Goal: Task Accomplishment & Management: Manage account settings

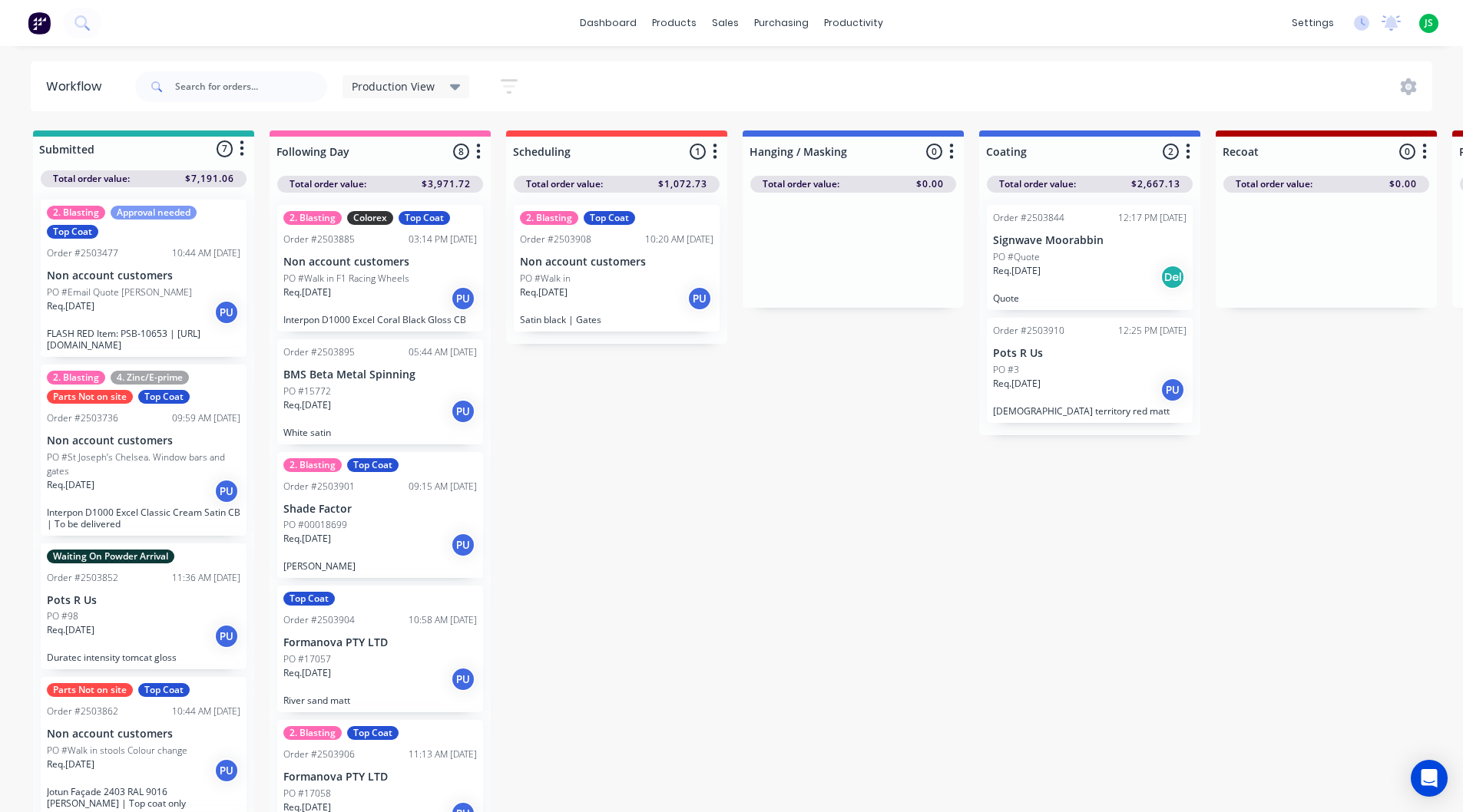
scroll to position [20, 0]
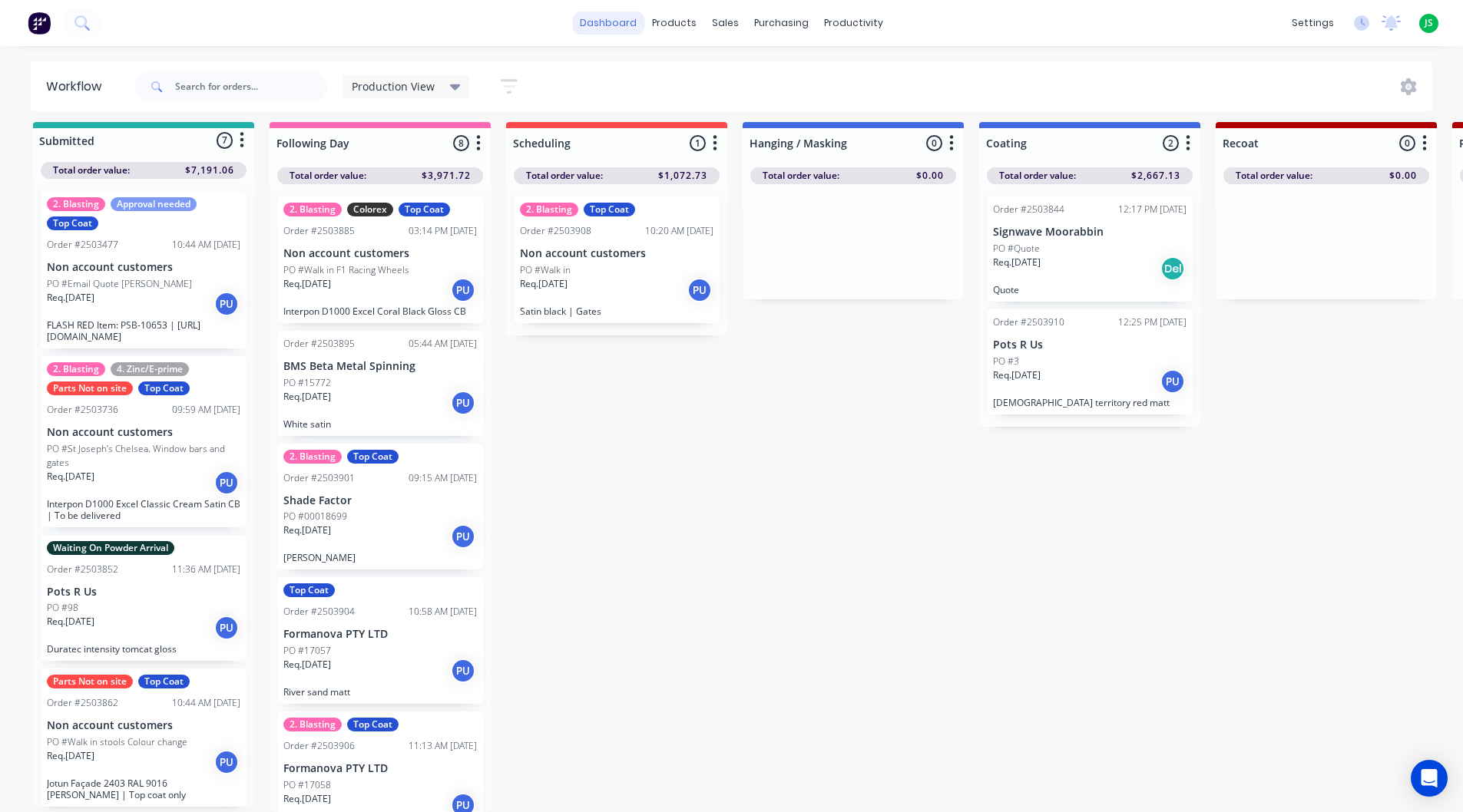
click at [615, 17] on link "dashboard" at bounding box center [608, 23] width 72 height 23
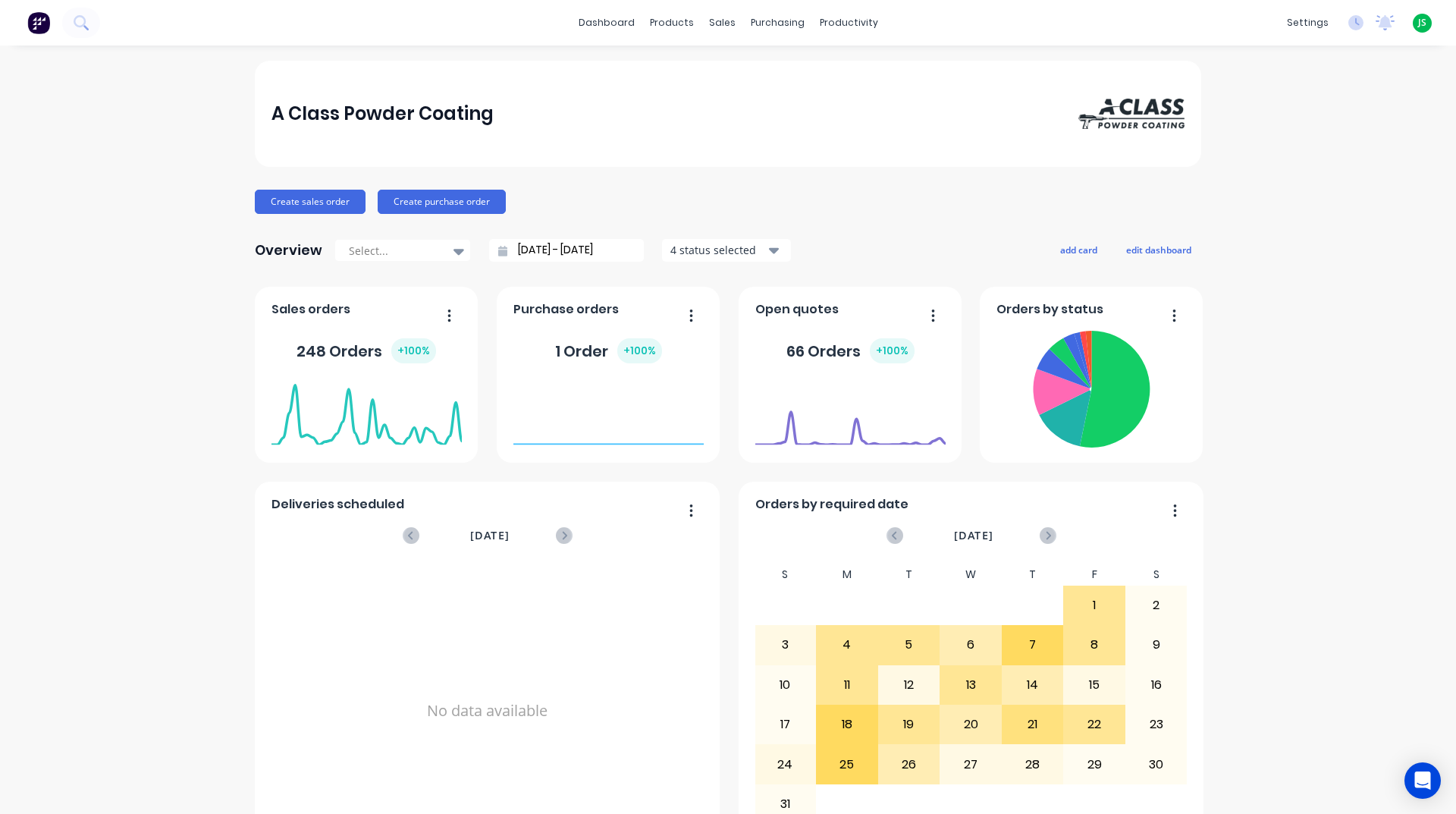
scroll to position [455, 0]
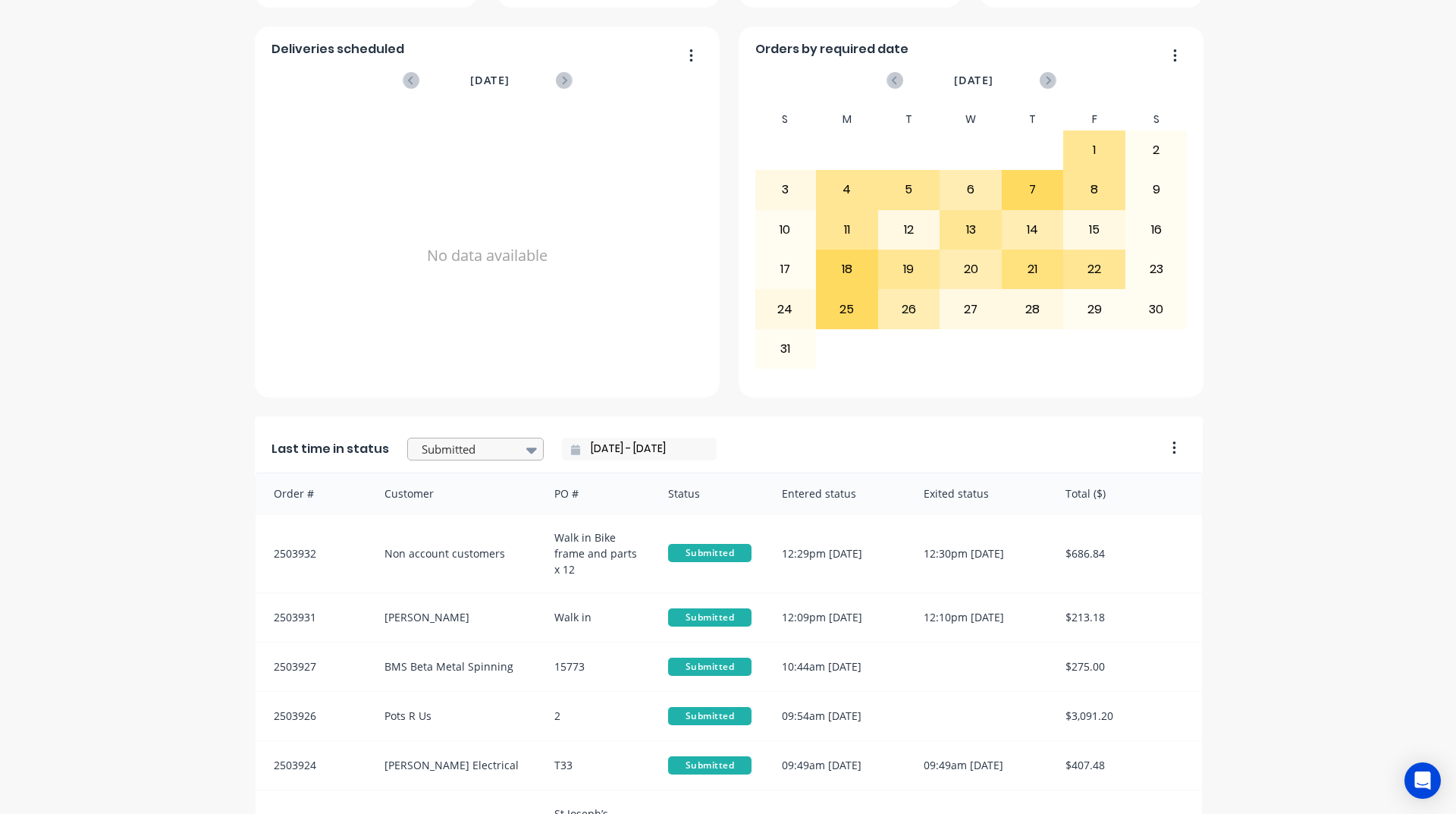
click at [500, 449] on div at bounding box center [468, 449] width 96 height 19
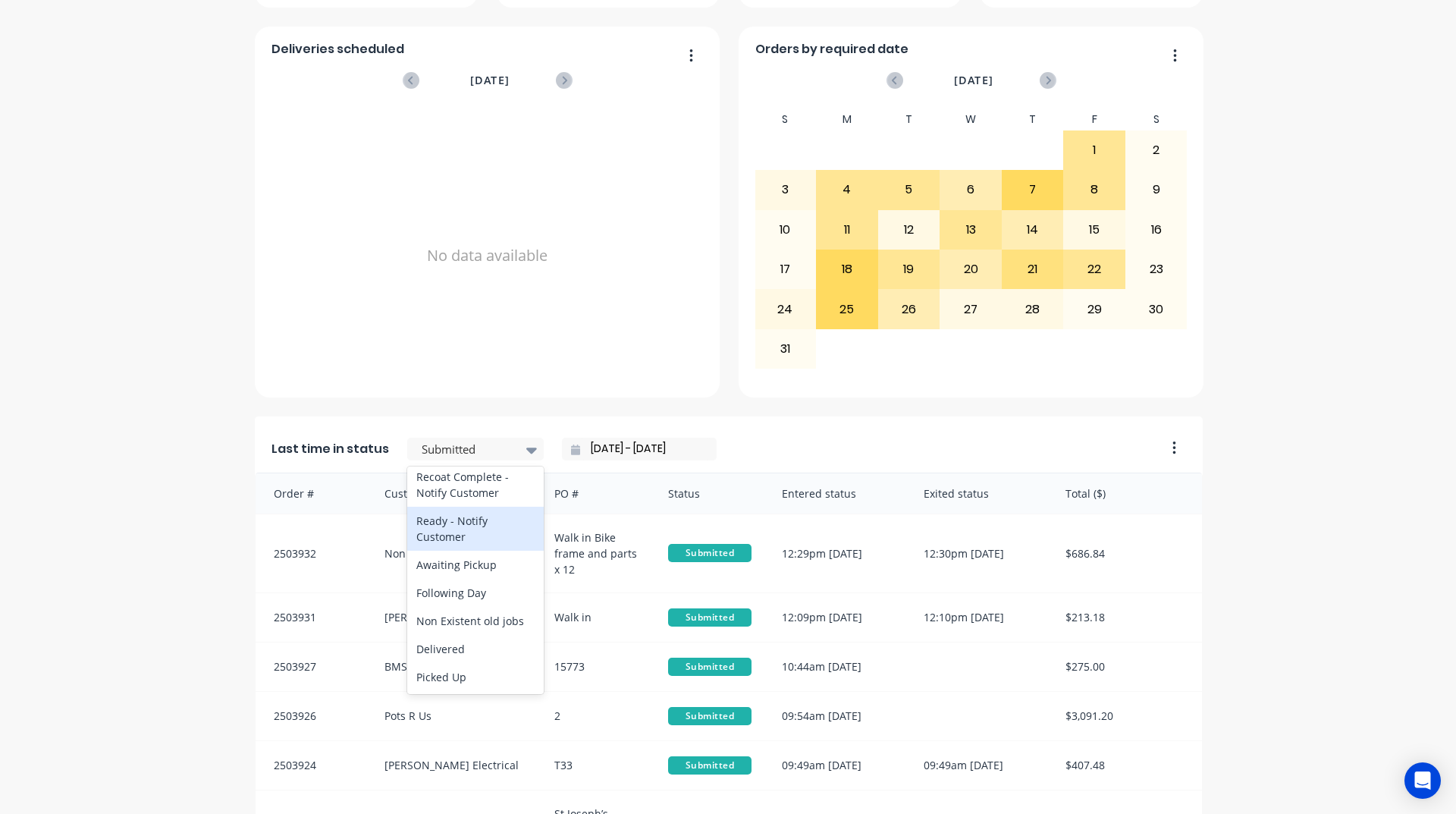
click at [452, 527] on div "Ready - Notify Customer" at bounding box center [475, 528] width 137 height 44
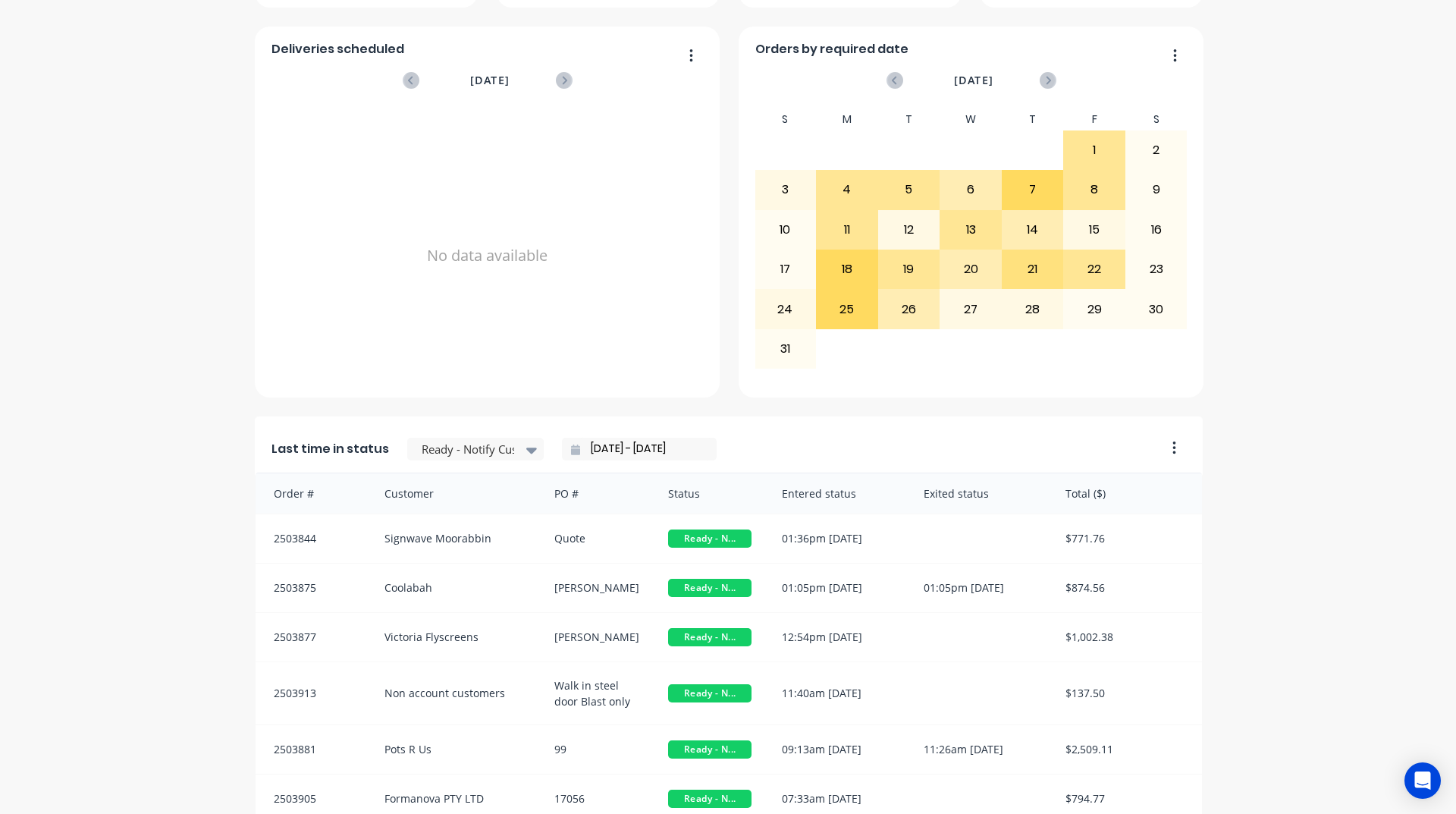
click at [1290, 550] on div "A Class Powder Coating Create sales order Create purchase order Overview Select…" at bounding box center [728, 294] width 1456 height 1377
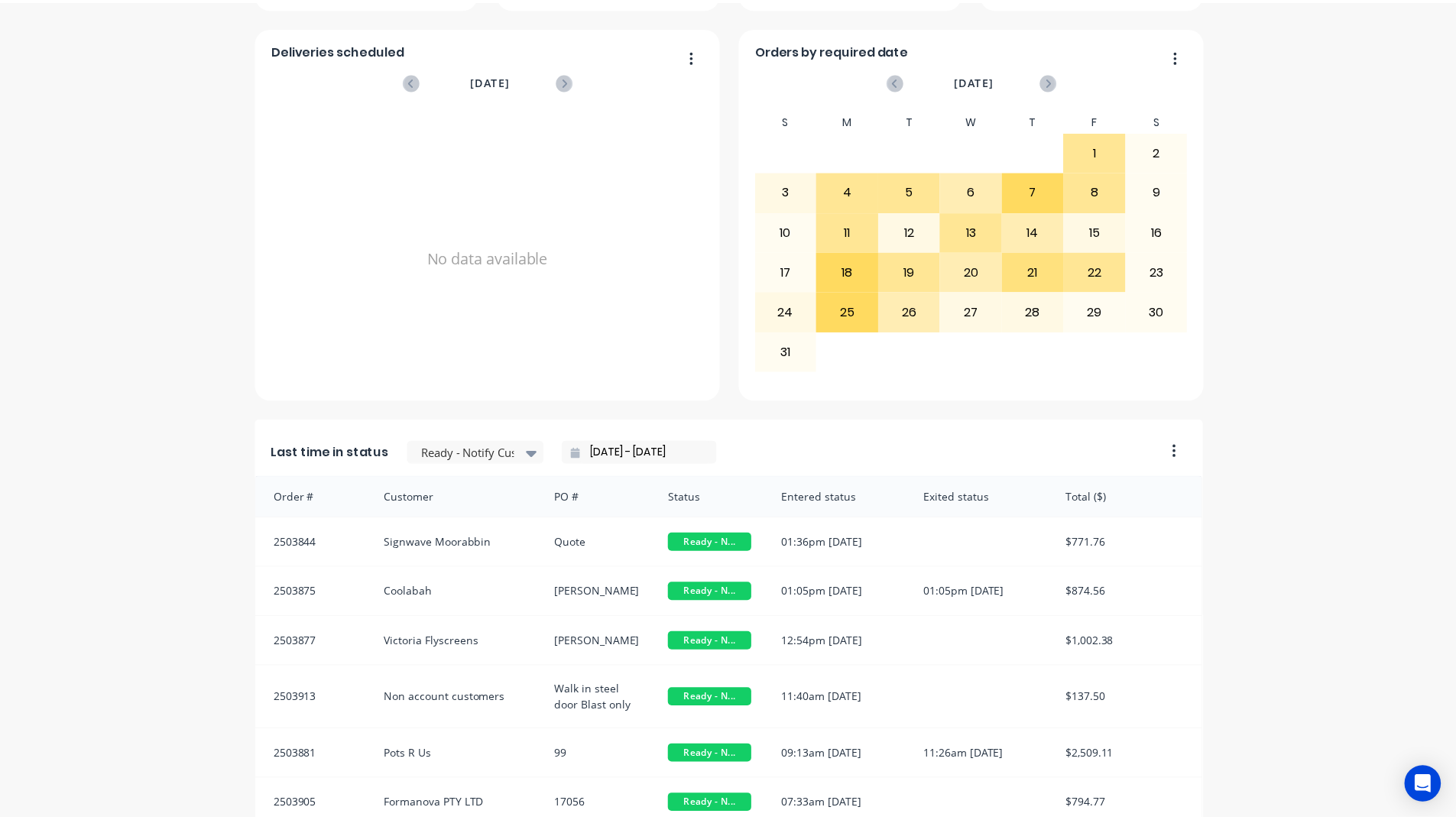
scroll to position [643, 0]
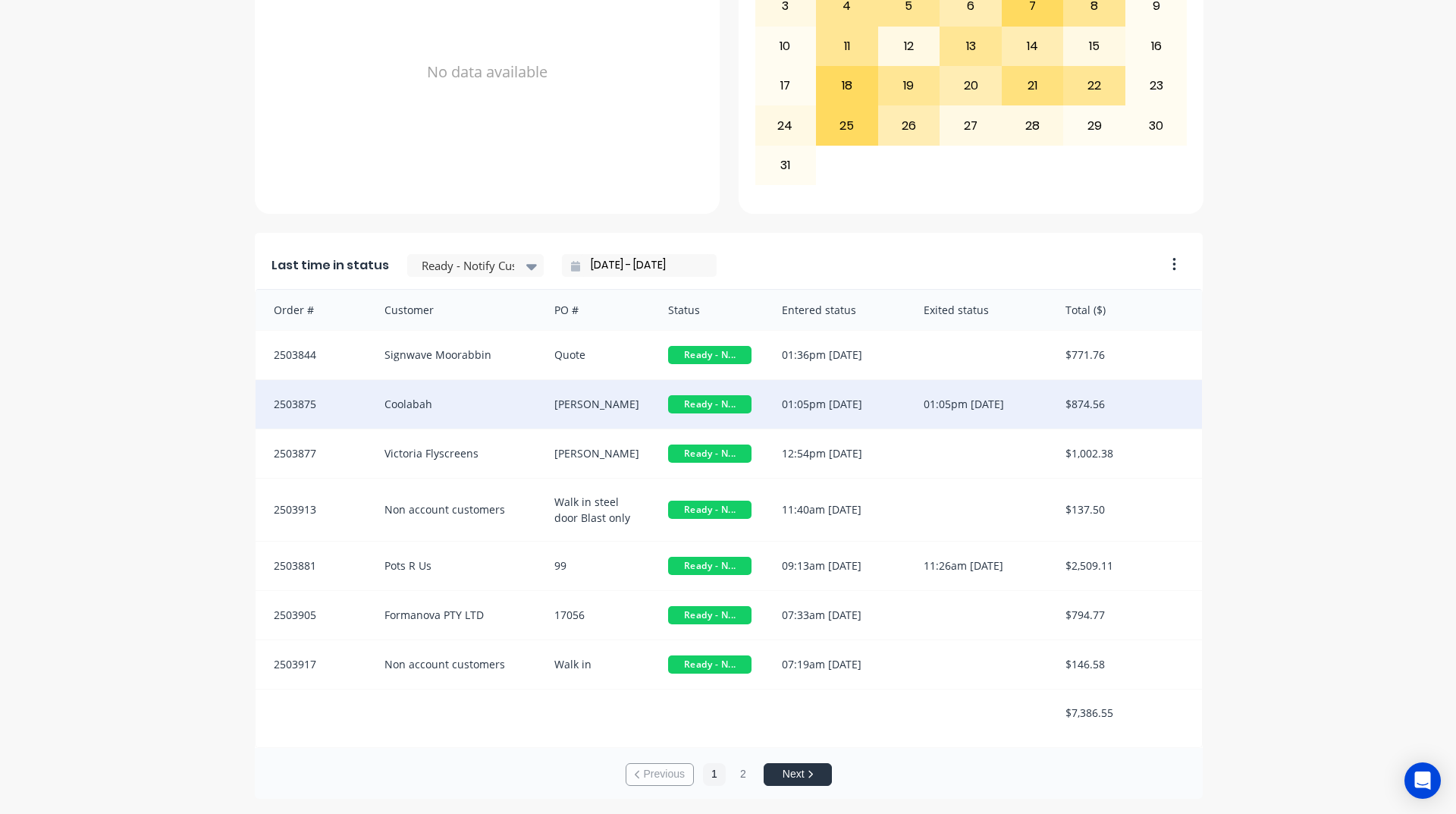
click at [418, 395] on div "Coolabah" at bounding box center [455, 404] width 171 height 49
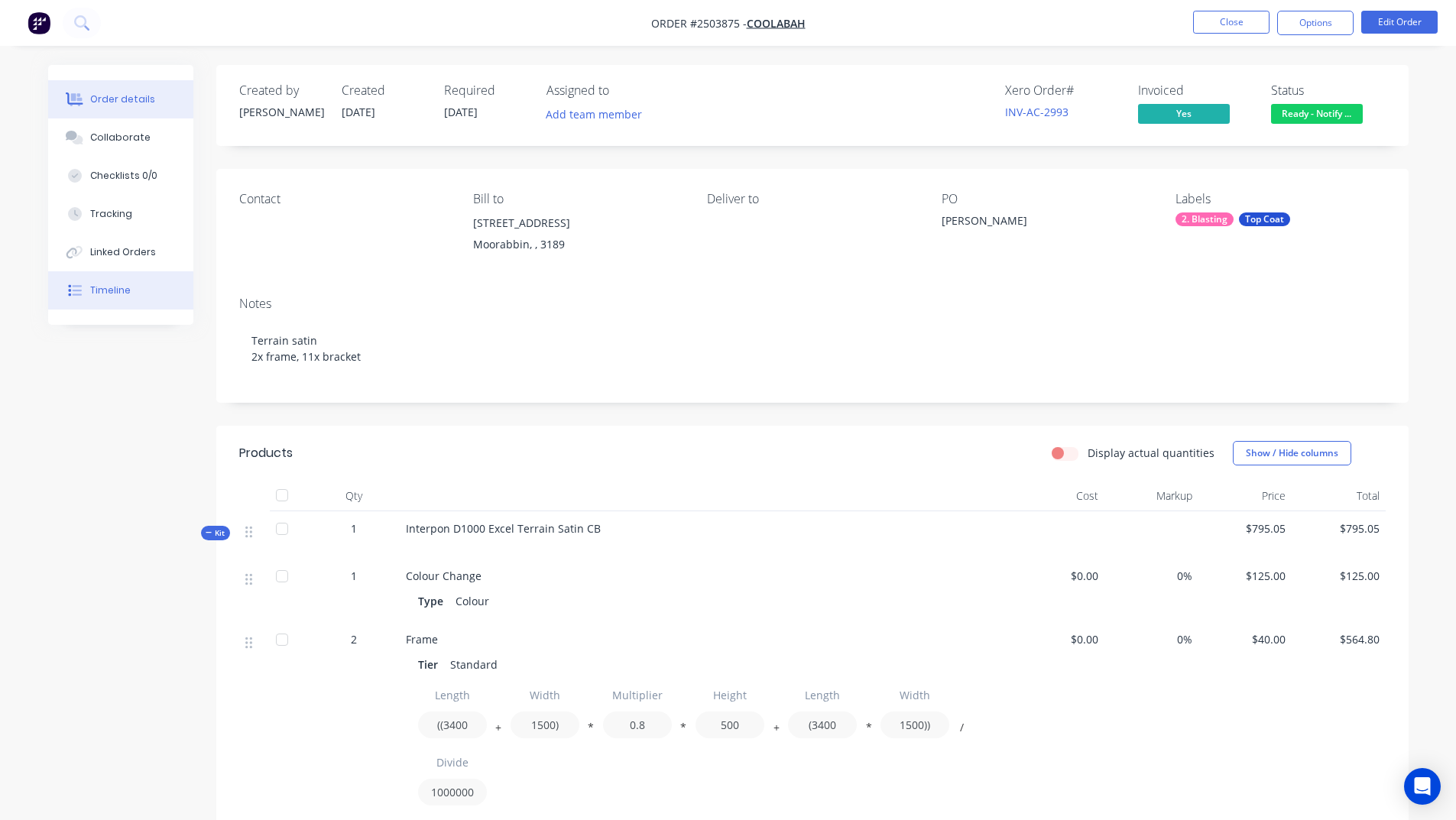
click at [118, 289] on div "Timeline" at bounding box center [110, 290] width 40 height 14
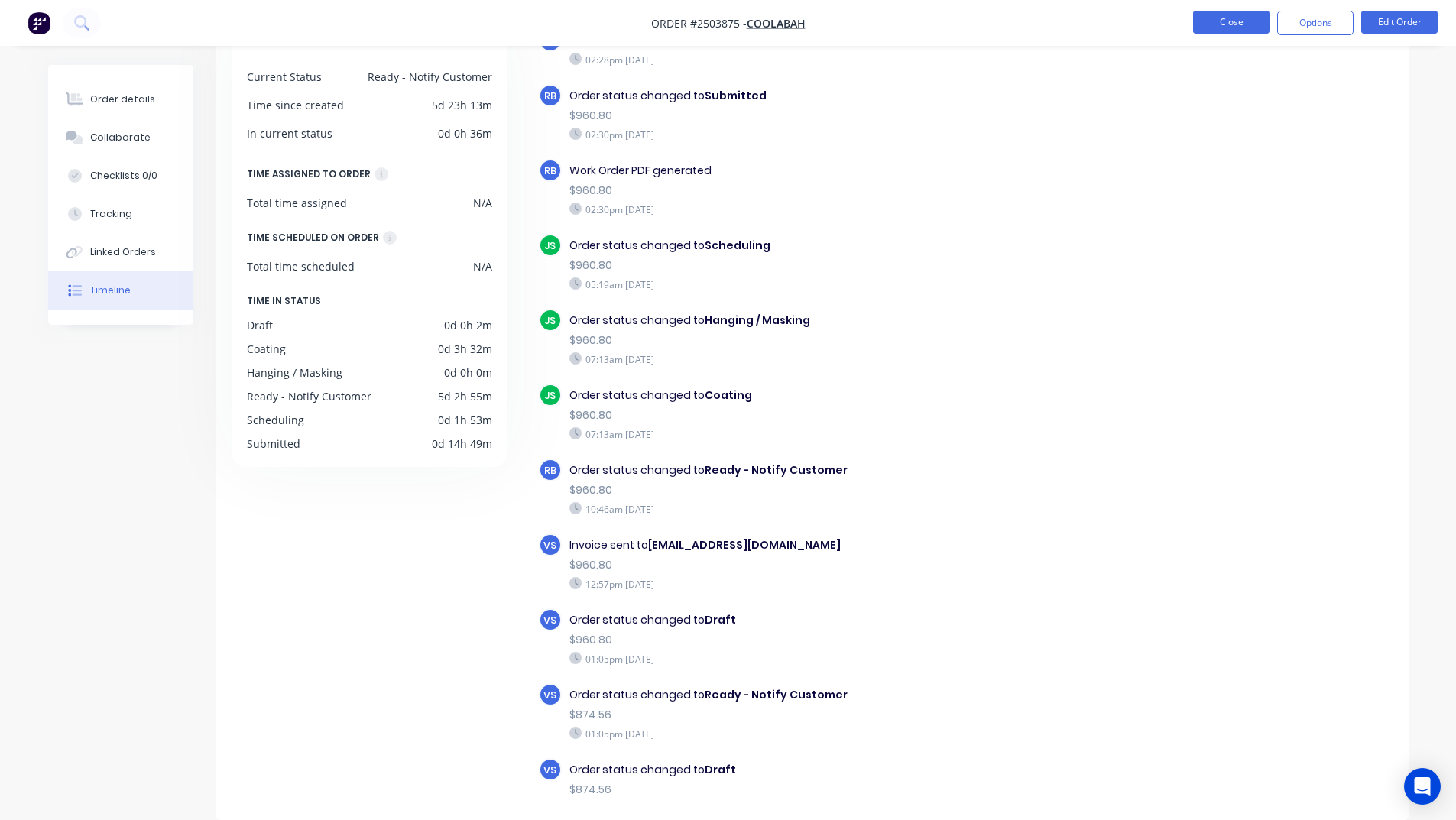
click at [1241, 26] on button "Close" at bounding box center [1231, 22] width 77 height 23
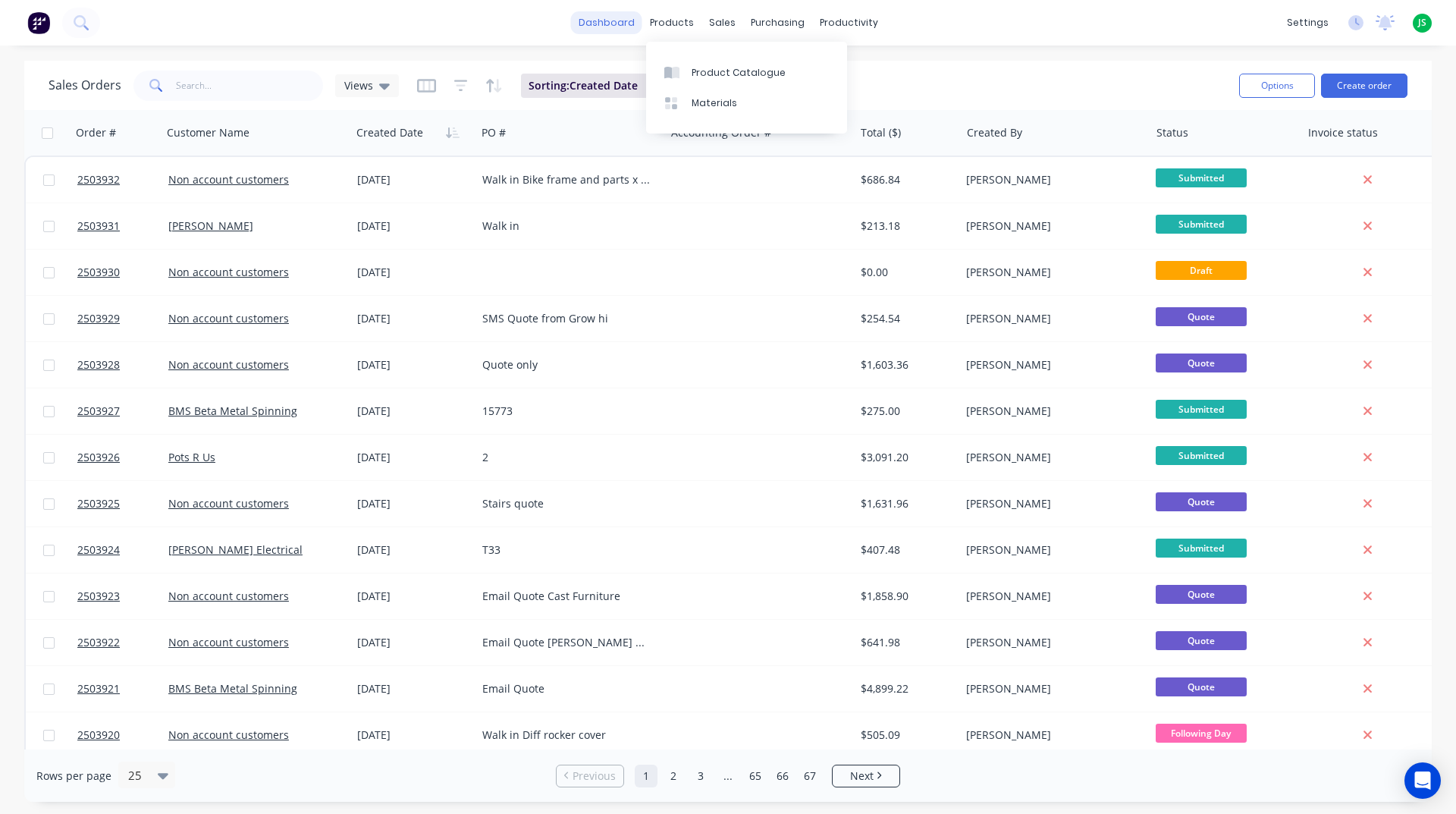
click at [625, 19] on link "dashboard" at bounding box center [606, 22] width 71 height 22
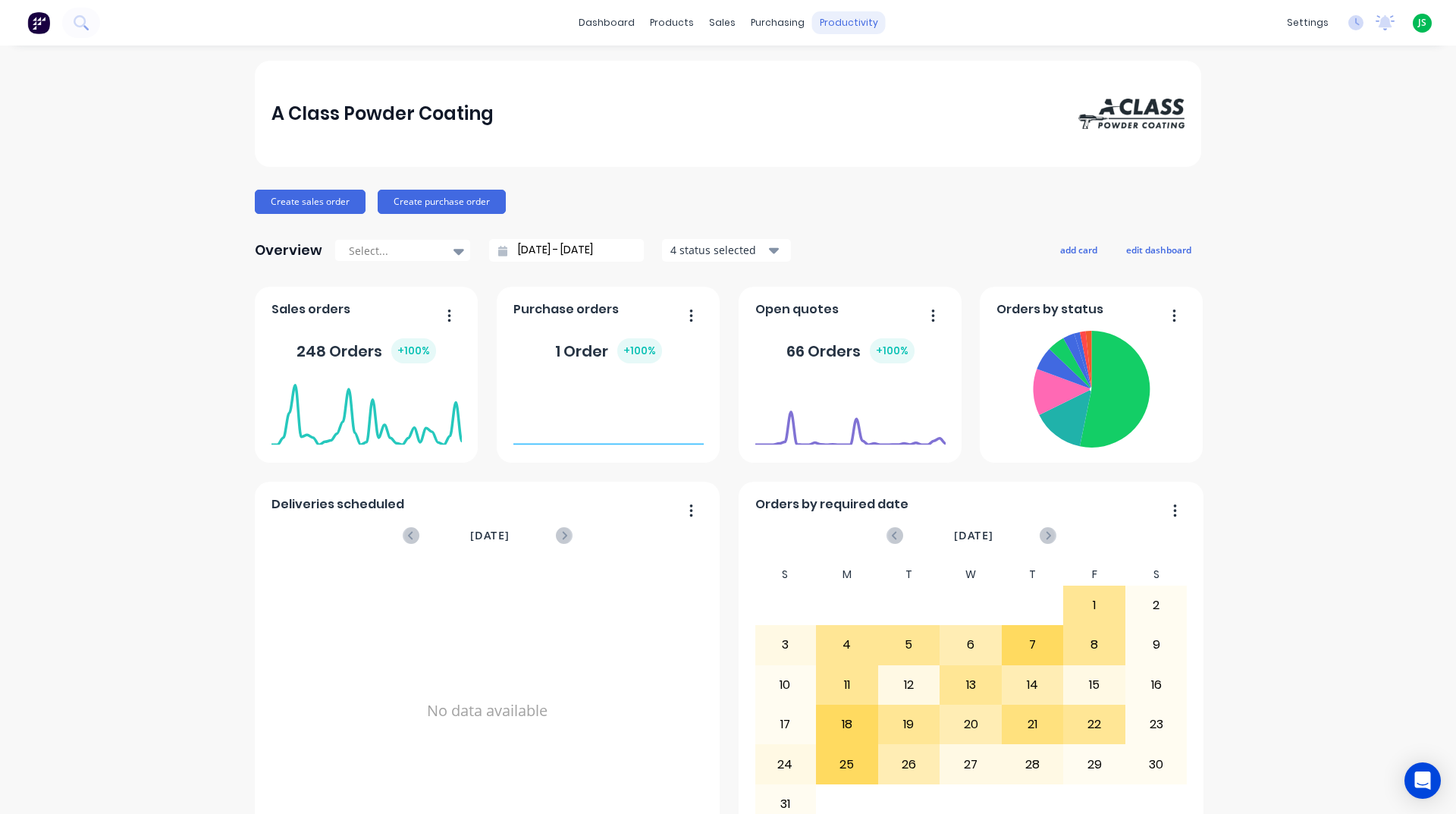
click at [829, 27] on div "productivity" at bounding box center [849, 22] width 73 height 22
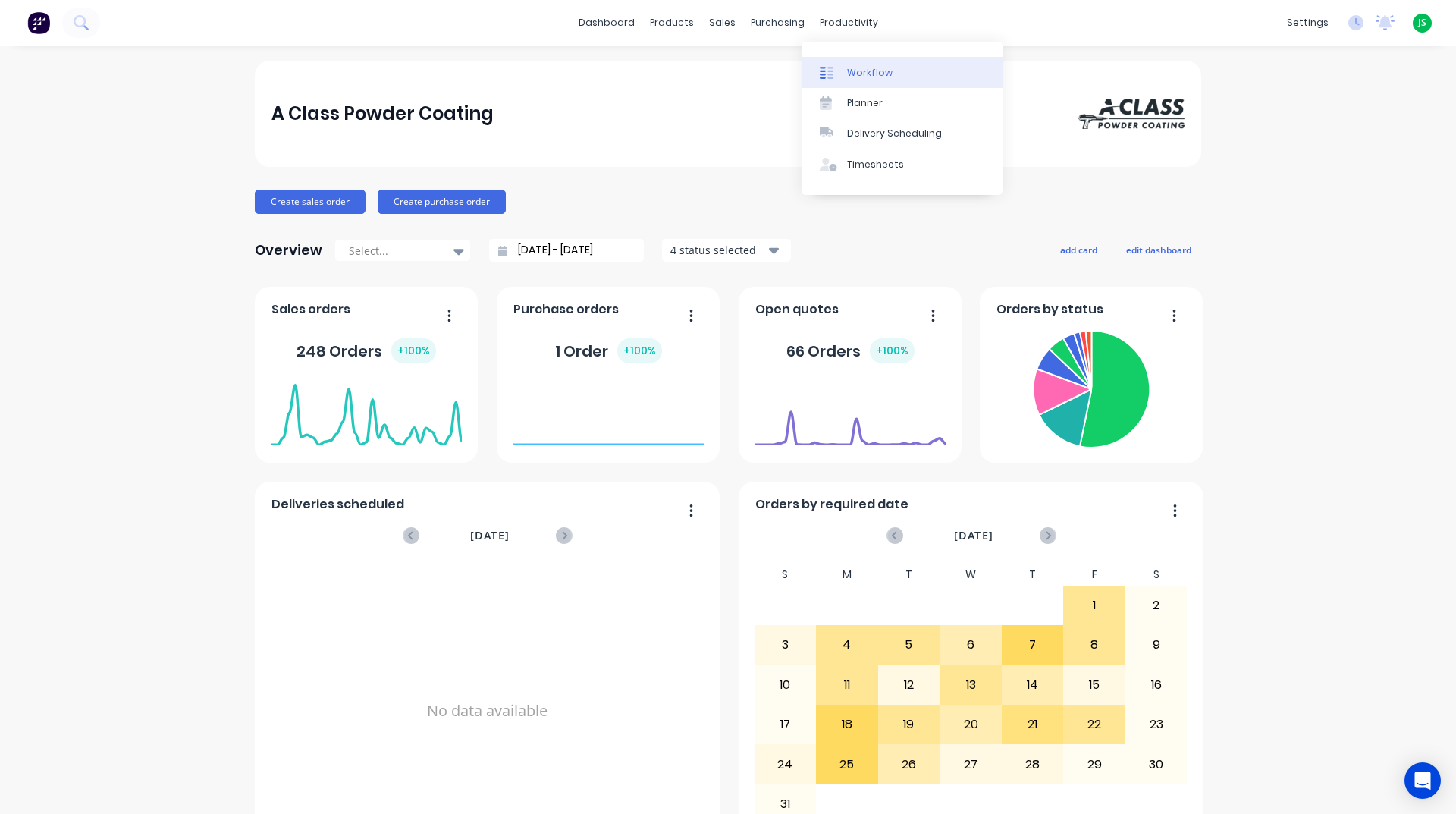
click at [896, 67] on link "Workflow" at bounding box center [903, 71] width 201 height 30
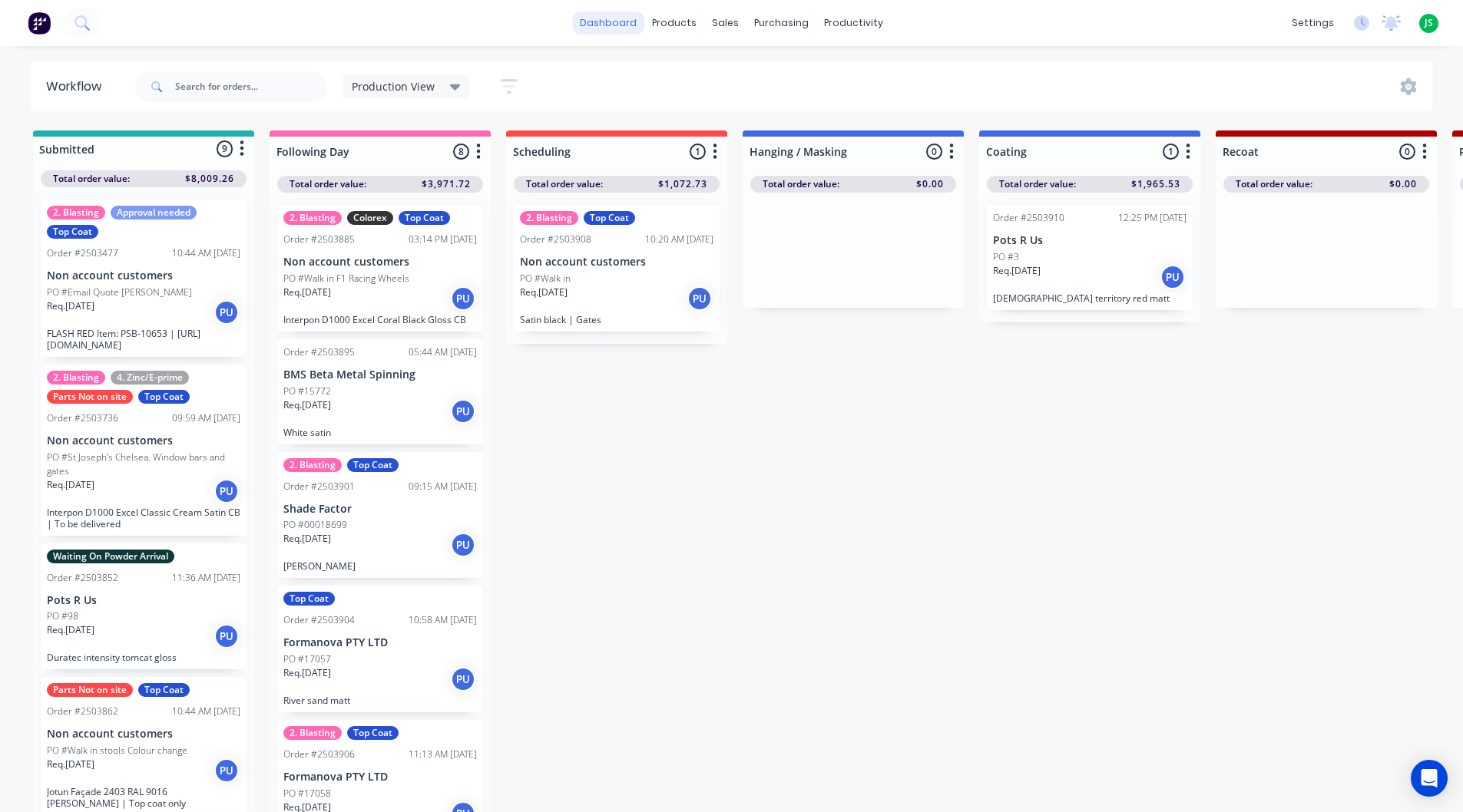
click at [620, 30] on link "dashboard" at bounding box center [608, 23] width 72 height 23
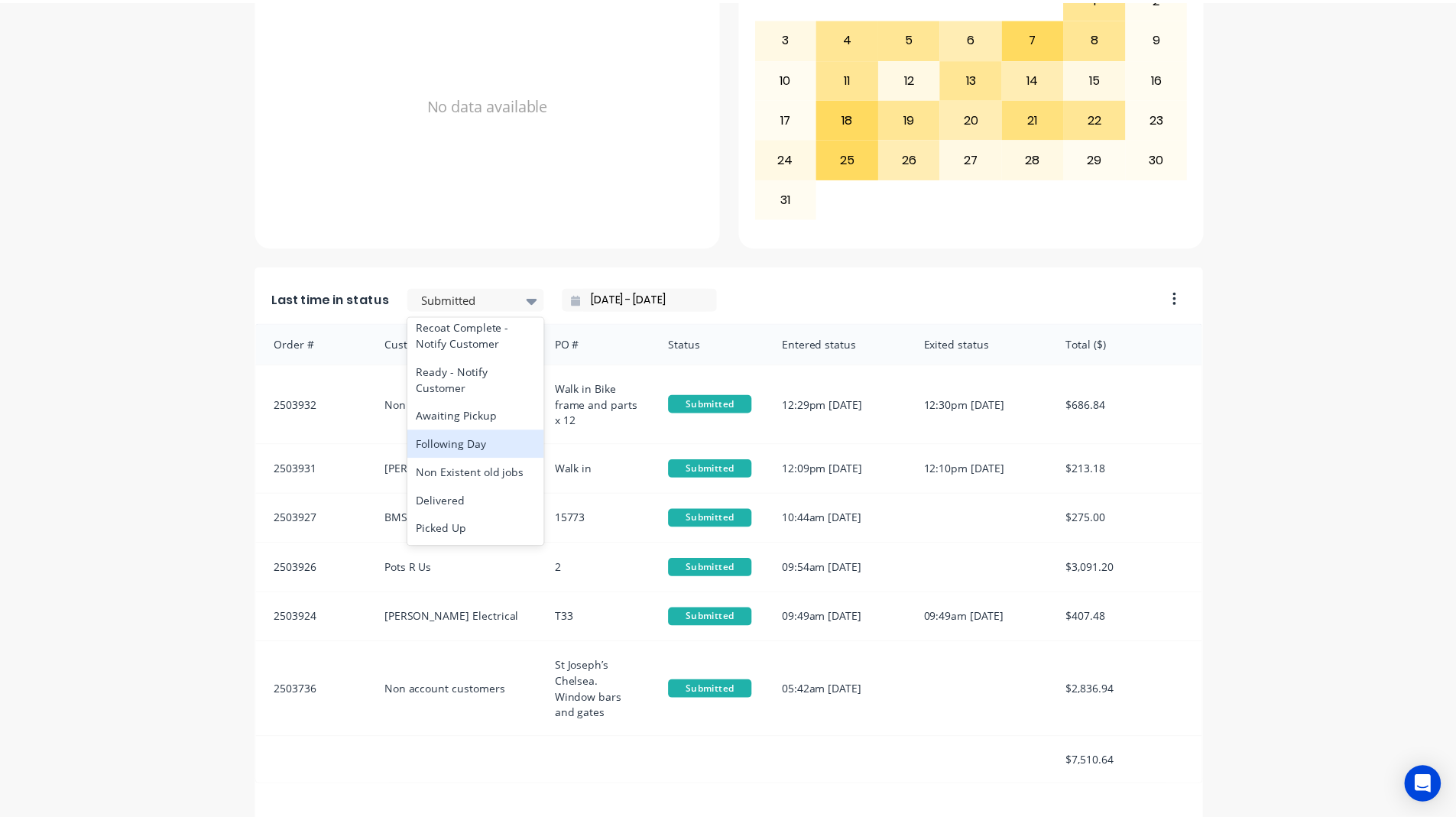
scroll to position [794, 0]
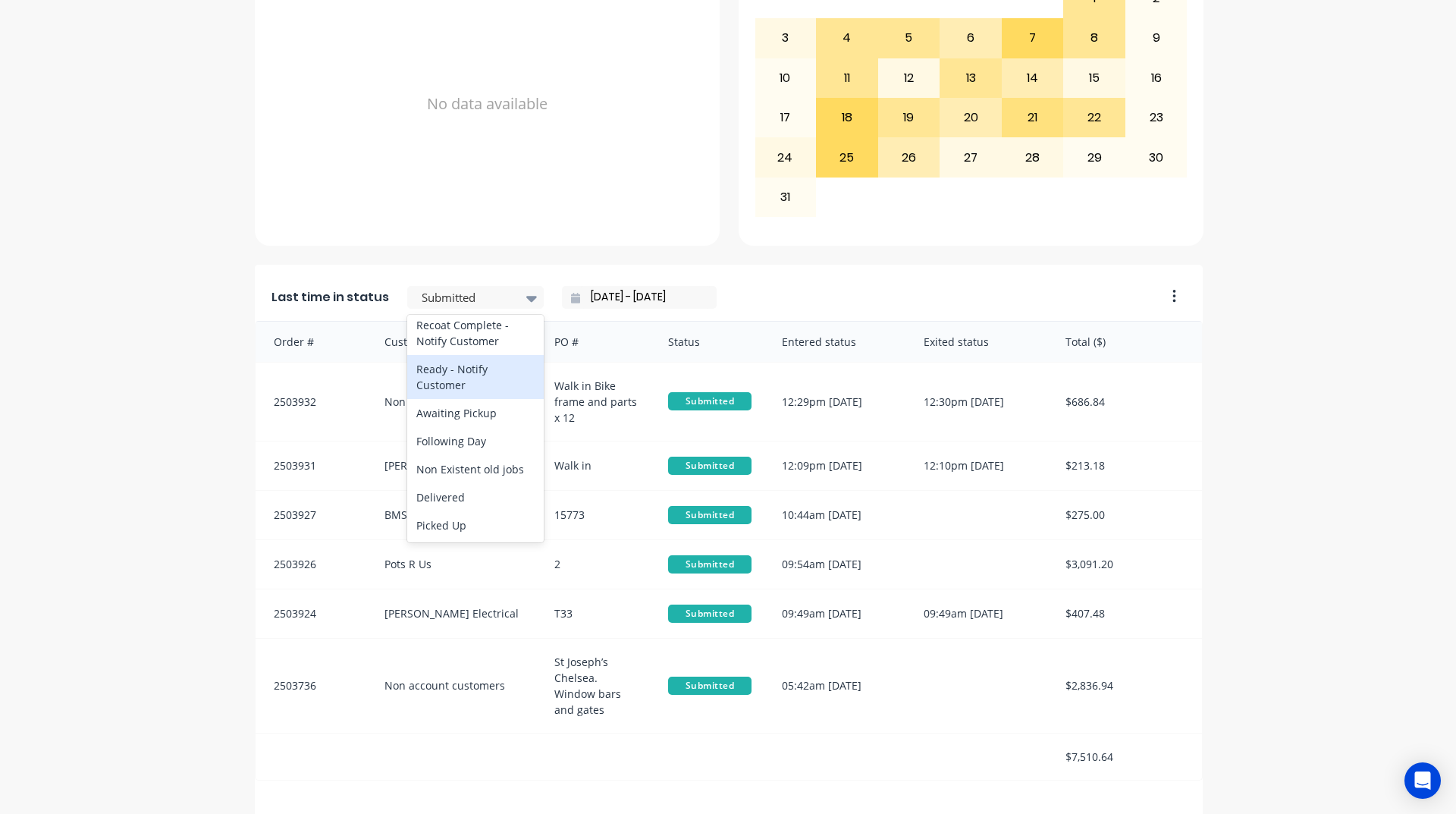
click at [471, 374] on div "Ready - Notify Customer" at bounding box center [475, 377] width 137 height 44
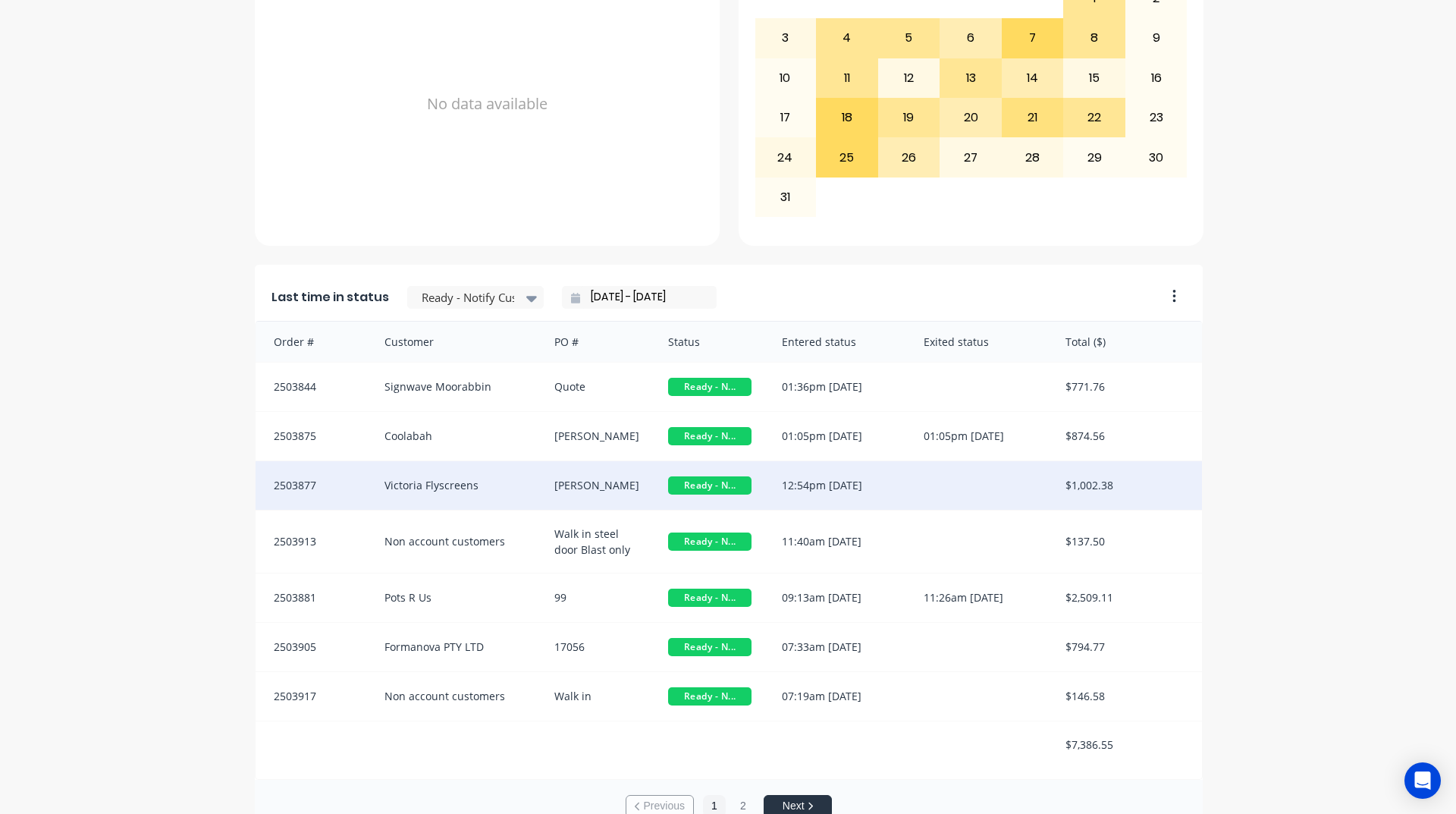
click at [414, 482] on div "Victoria Flyscreens" at bounding box center [455, 486] width 171 height 49
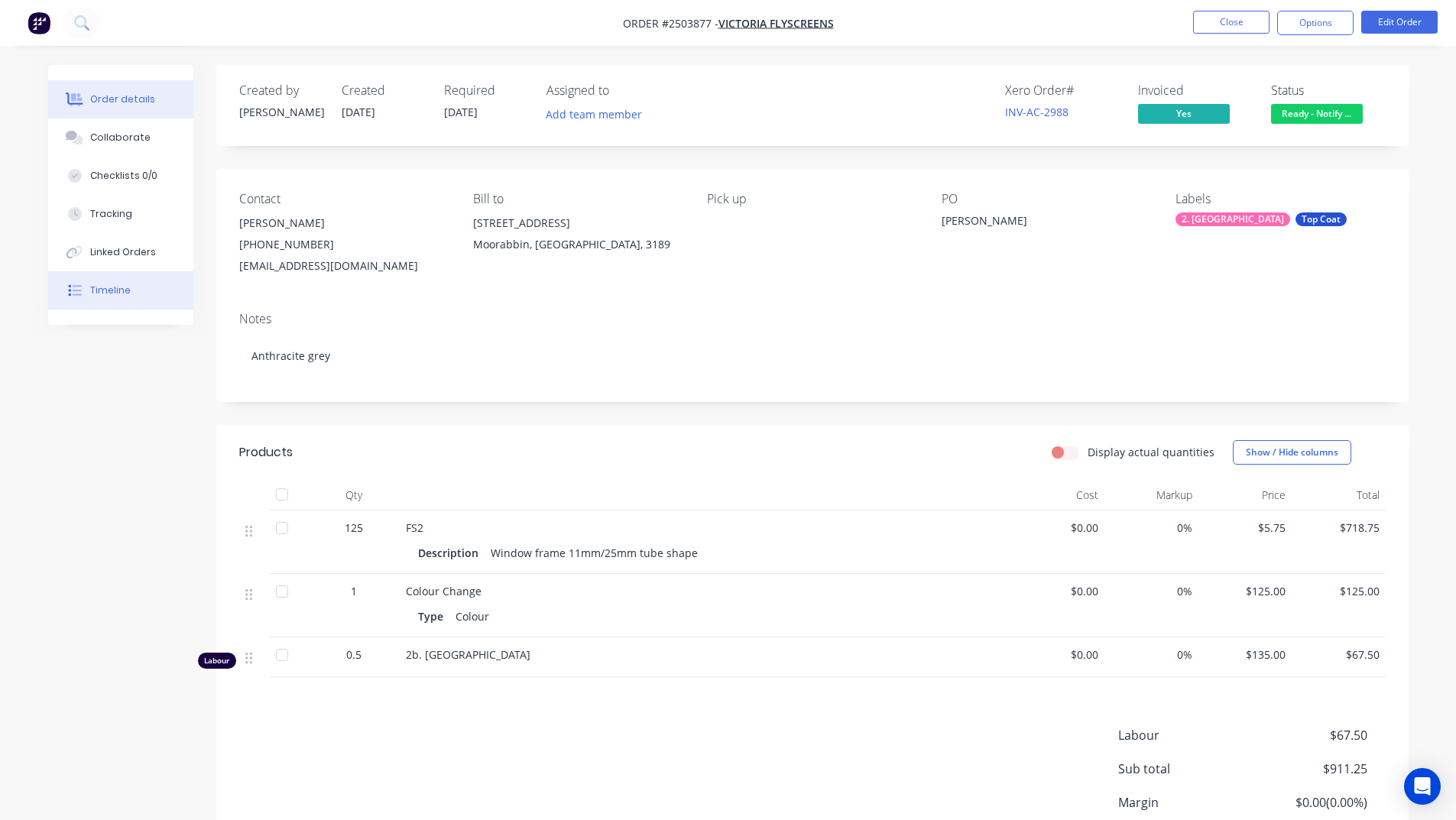
click at [113, 291] on div "Timeline" at bounding box center [110, 290] width 40 height 14
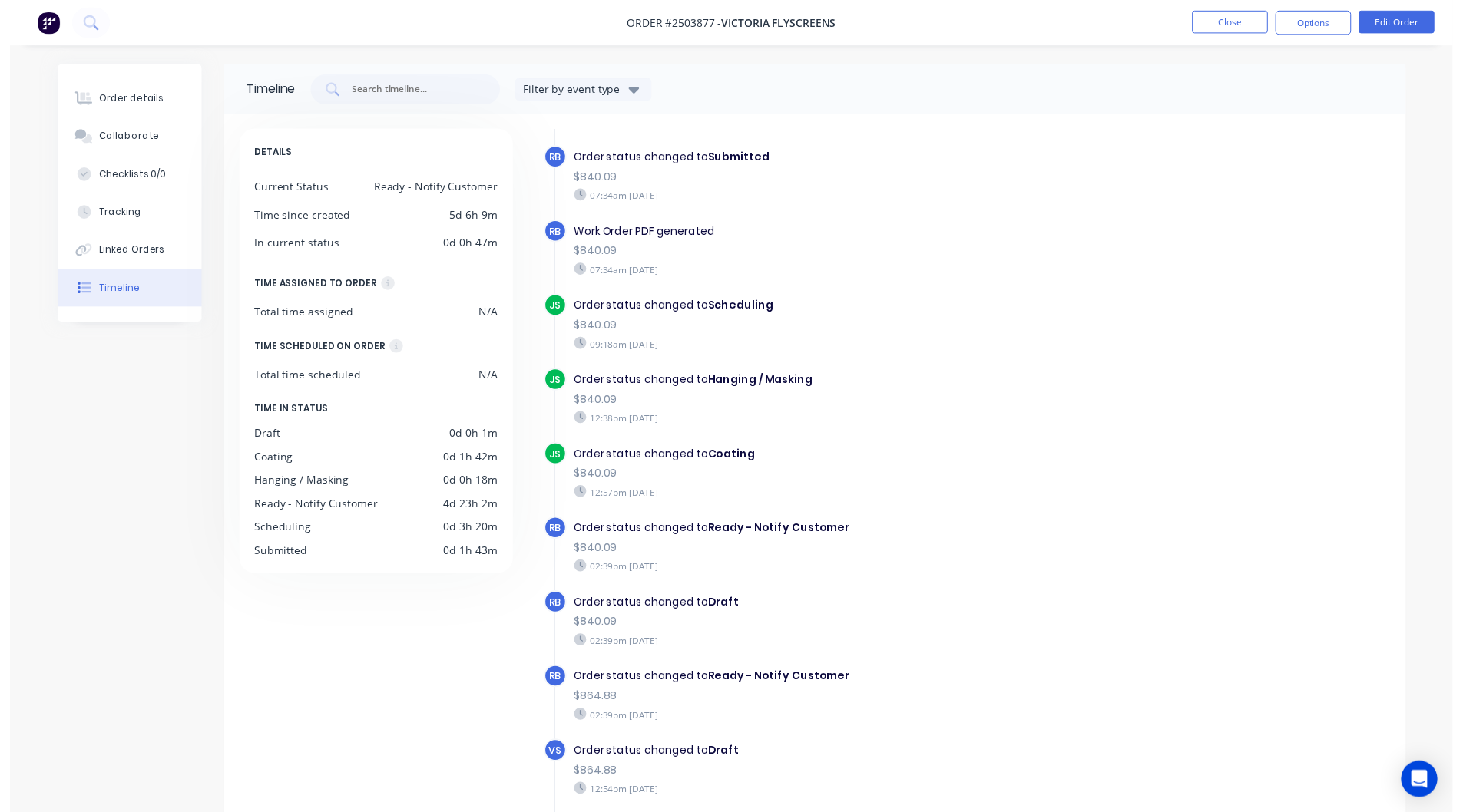
scroll to position [305, 0]
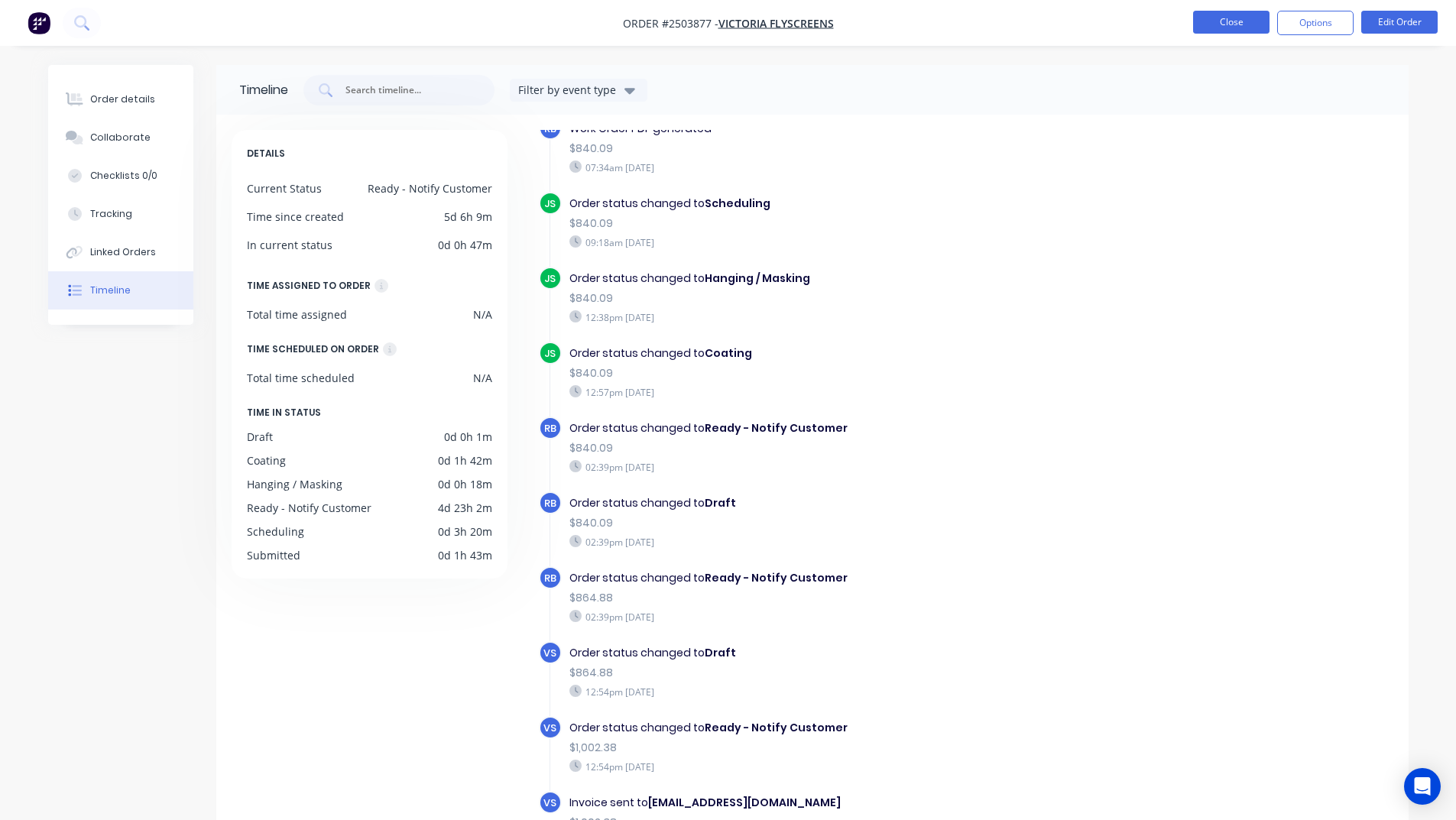
click at [1212, 20] on button "Close" at bounding box center [1231, 22] width 77 height 23
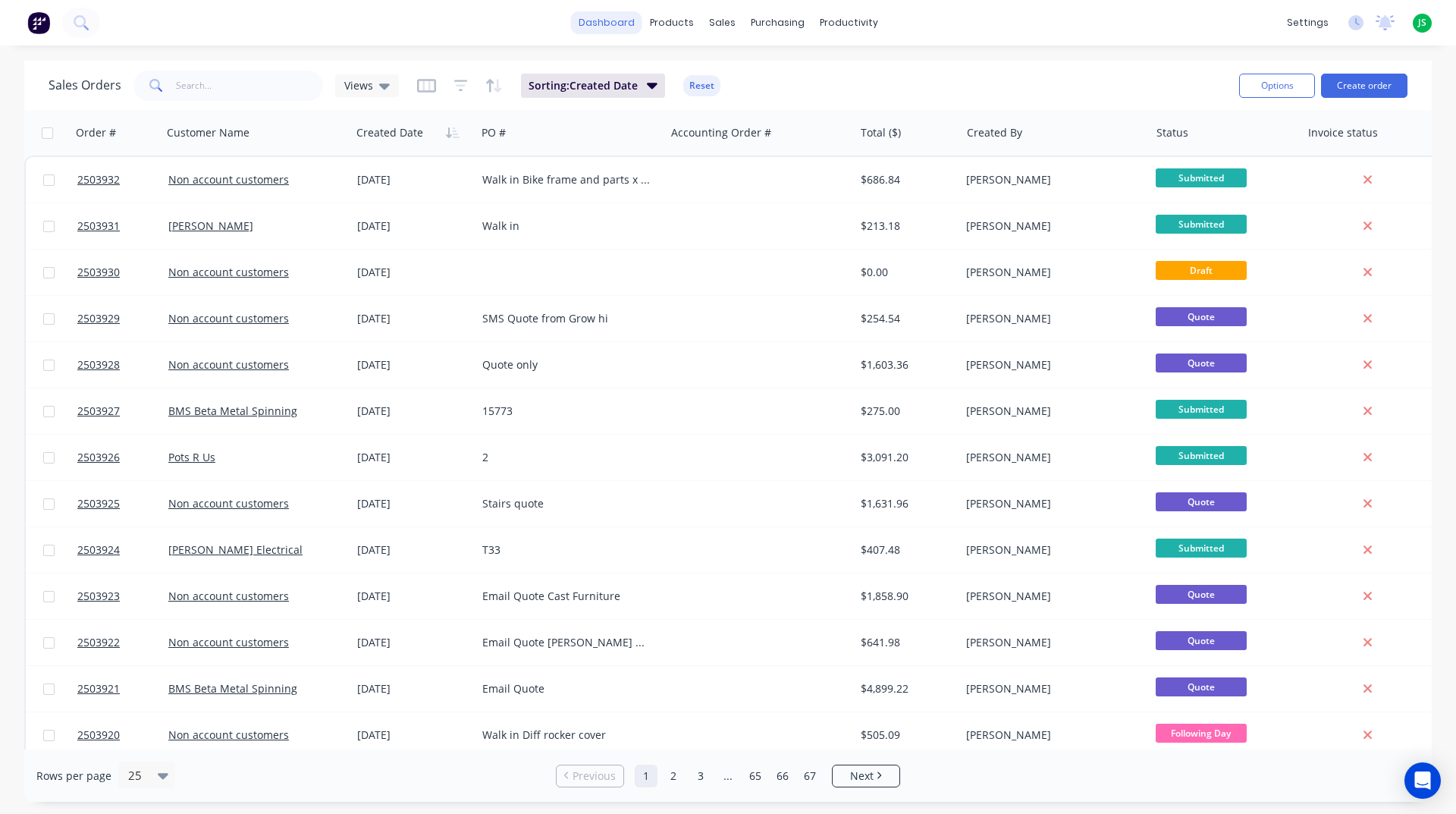
click at [622, 21] on link "dashboard" at bounding box center [606, 22] width 71 height 22
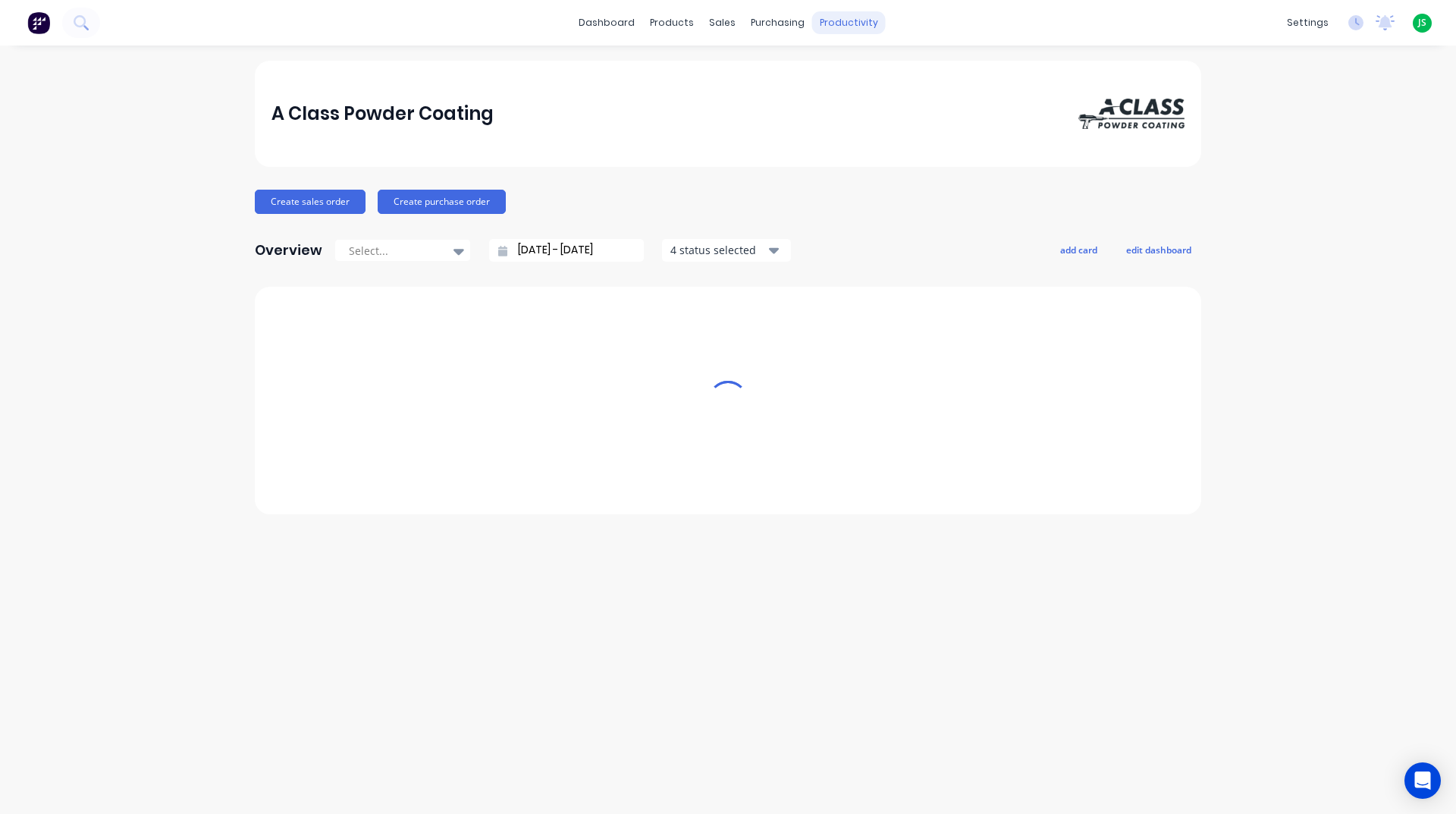
click at [839, 27] on div "productivity" at bounding box center [849, 22] width 73 height 22
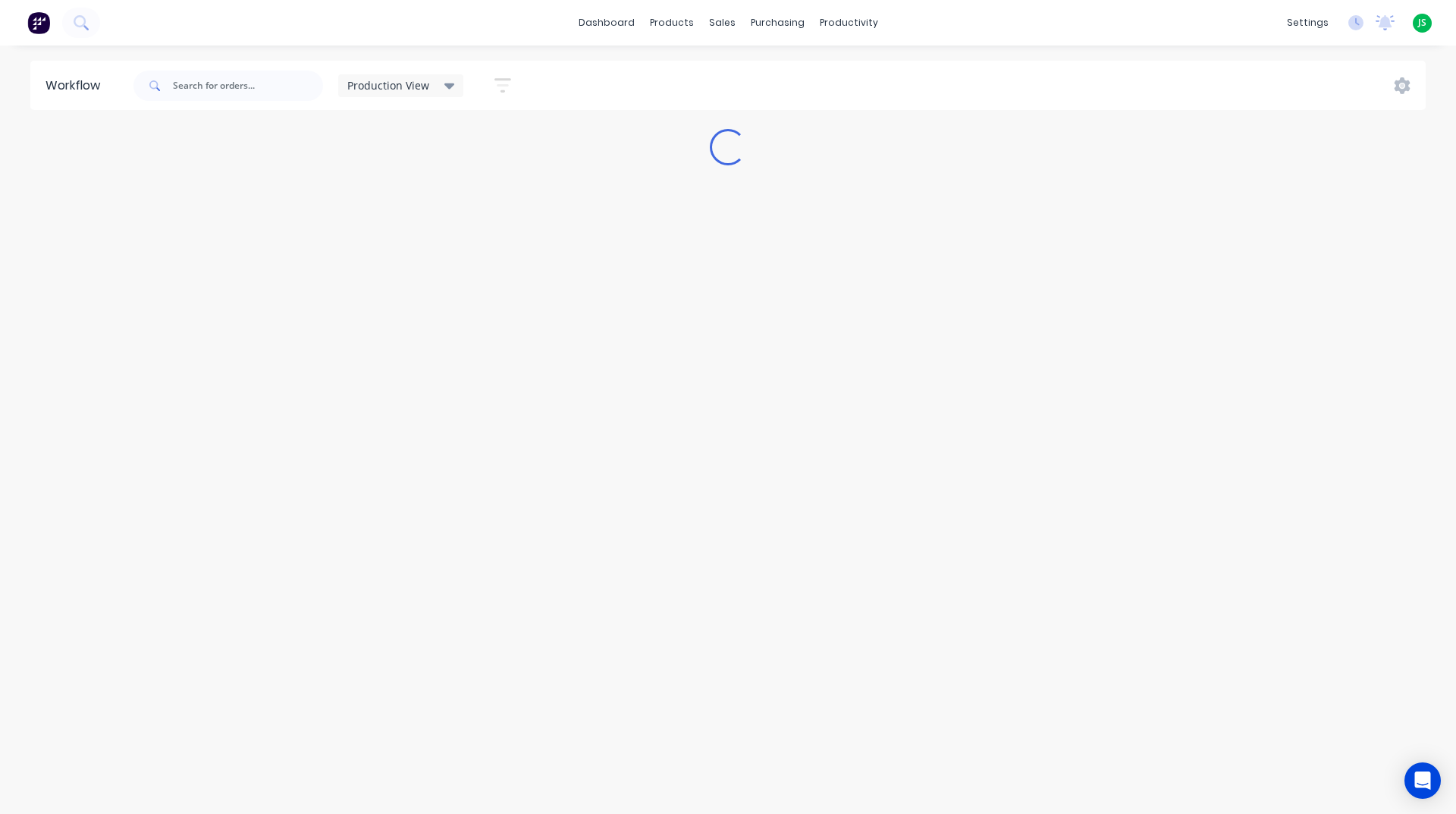
click at [862, 70] on div "Production View Save new view None edit Production View (Default) edit Blasting…" at bounding box center [779, 86] width 1296 height 46
